Goal: Task Accomplishment & Management: Use online tool/utility

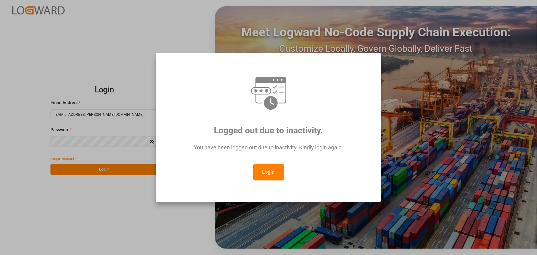
click at [267, 170] on button "Login" at bounding box center [268, 172] width 31 height 17
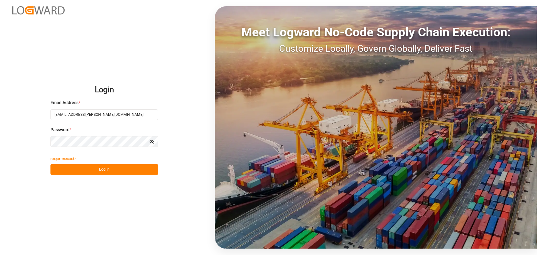
click at [100, 171] on button "Log In" at bounding box center [104, 169] width 108 height 11
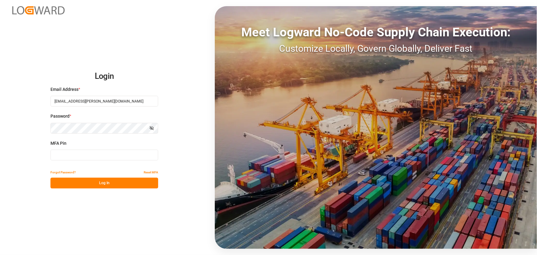
click at [66, 152] on input at bounding box center [104, 154] width 108 height 11
type input "235357"
click at [58, 182] on button "Log In" at bounding box center [104, 182] width 108 height 11
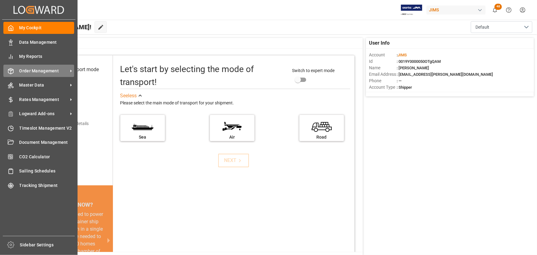
click at [31, 71] on span "Order Management" at bounding box center [43, 71] width 49 height 6
click at [54, 69] on span "Order Management" at bounding box center [43, 71] width 49 height 6
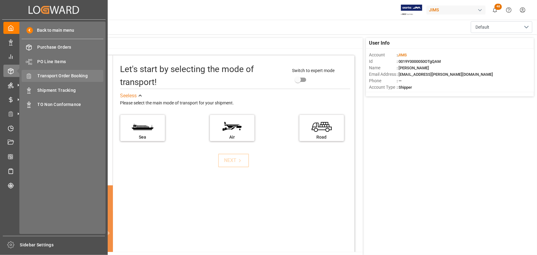
click at [67, 74] on span "Transport Order Booking" at bounding box center [71, 76] width 66 height 6
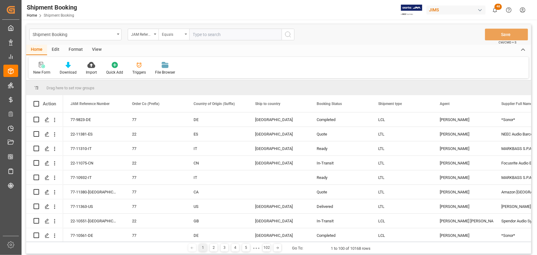
click at [185, 34] on div "Equals" at bounding box center [173, 35] width 31 height 12
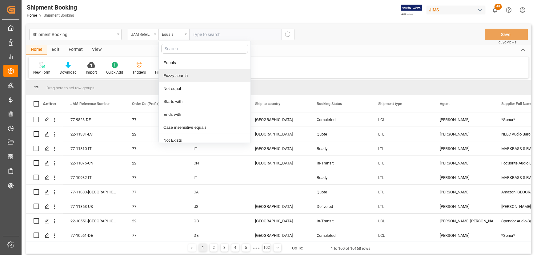
click at [185, 75] on div "Fuzzy search" at bounding box center [205, 75] width 92 height 13
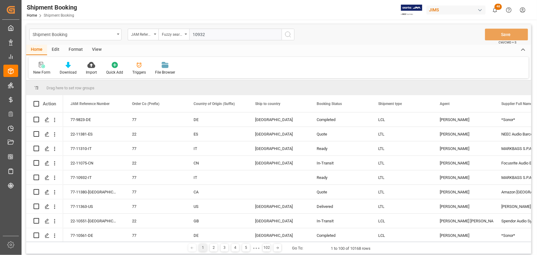
type input "10932"
click at [285, 37] on icon "search button" at bounding box center [287, 34] width 7 height 7
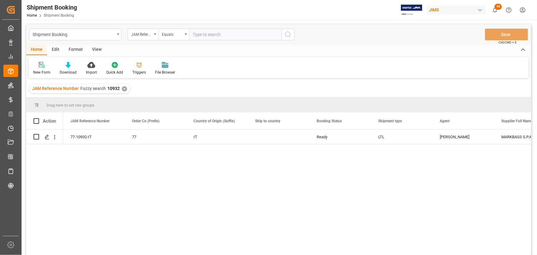
click at [98, 50] on div "View" at bounding box center [96, 50] width 19 height 10
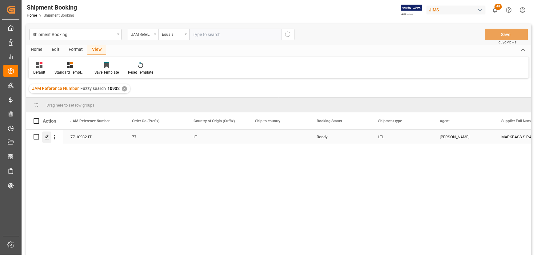
click at [49, 138] on icon "Press SPACE to select this row." at bounding box center [47, 136] width 5 height 5
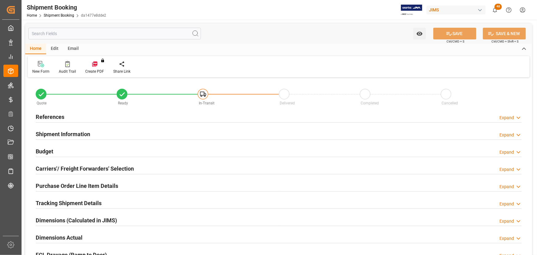
type input "0"
type input "88.8404"
type input "1745.38"
click at [50, 149] on h2 "Budget" at bounding box center [45, 151] width 18 height 8
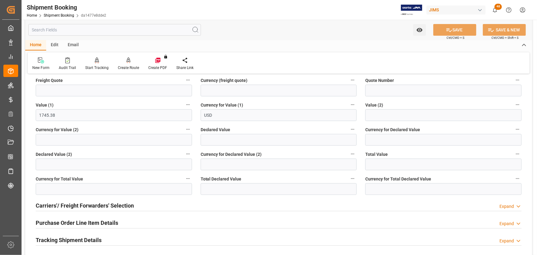
scroll to position [168, 0]
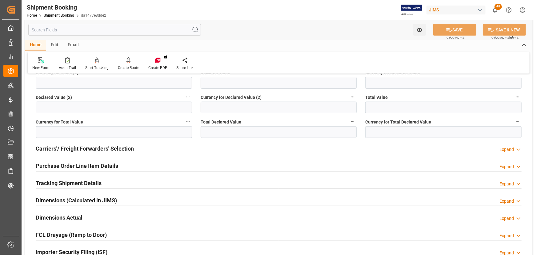
click at [48, 166] on h2 "Purchase Order Line Item Details" at bounding box center [77, 165] width 82 height 8
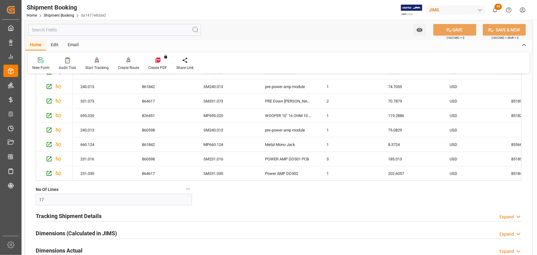
scroll to position [335, 0]
